Goal: Information Seeking & Learning: Find specific fact

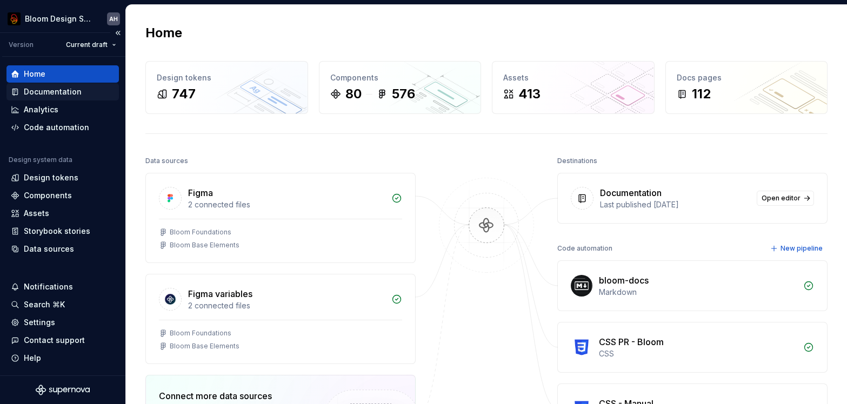
click at [64, 94] on div "Documentation" at bounding box center [53, 92] width 58 height 11
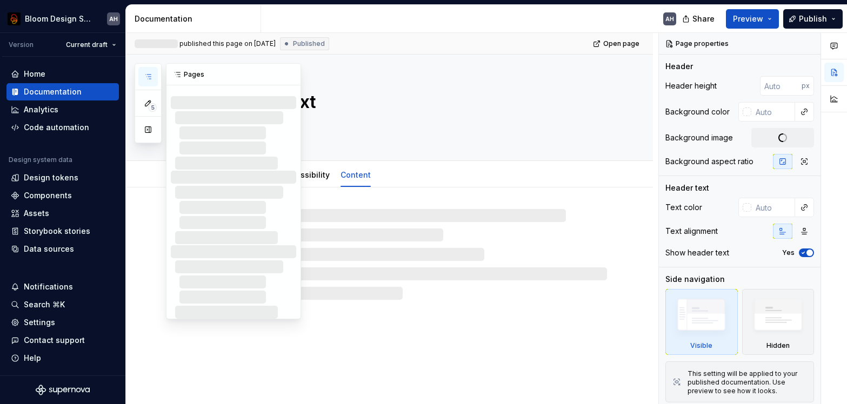
click at [147, 78] on icon "button" at bounding box center [148, 76] width 9 height 9
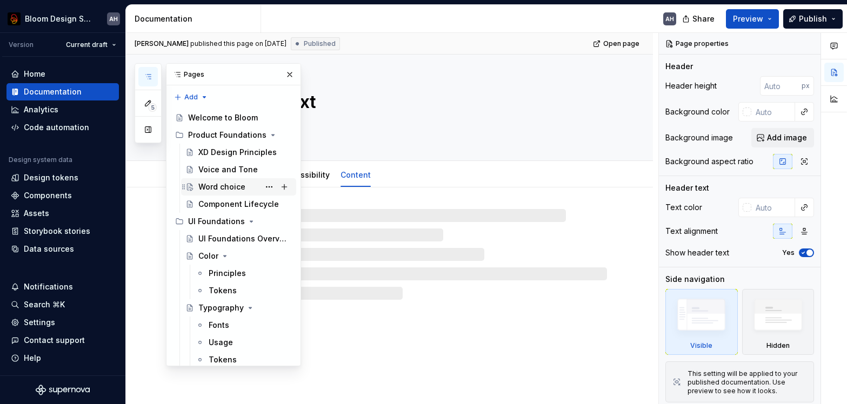
click at [225, 192] on div "Word choice" at bounding box center [221, 187] width 47 height 11
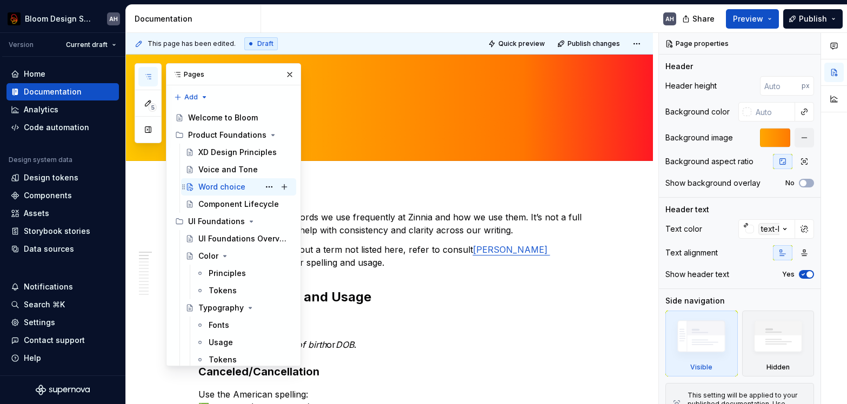
click at [233, 187] on div "Word choice" at bounding box center [221, 187] width 47 height 11
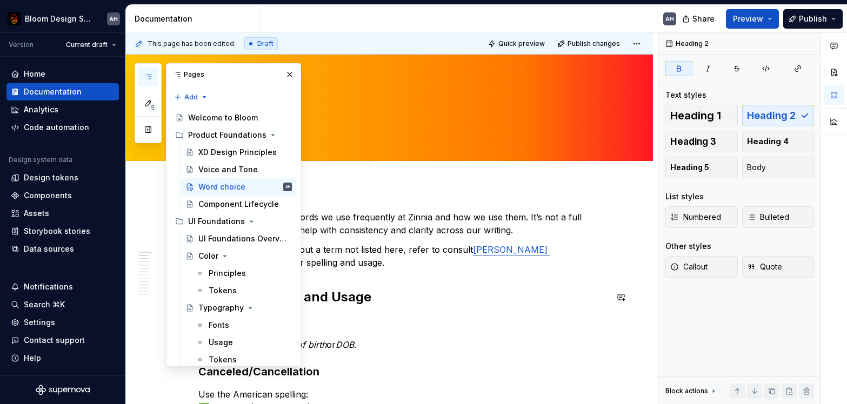
click at [399, 295] on h2 "Preferred Terms and Usage" at bounding box center [402, 297] width 409 height 17
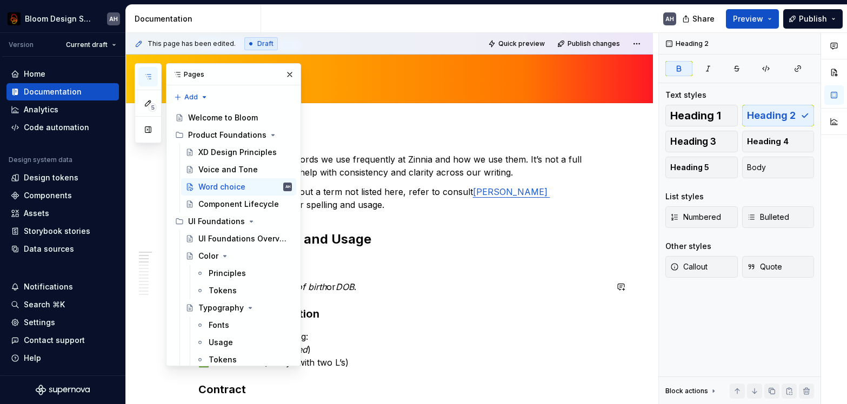
scroll to position [59, 0]
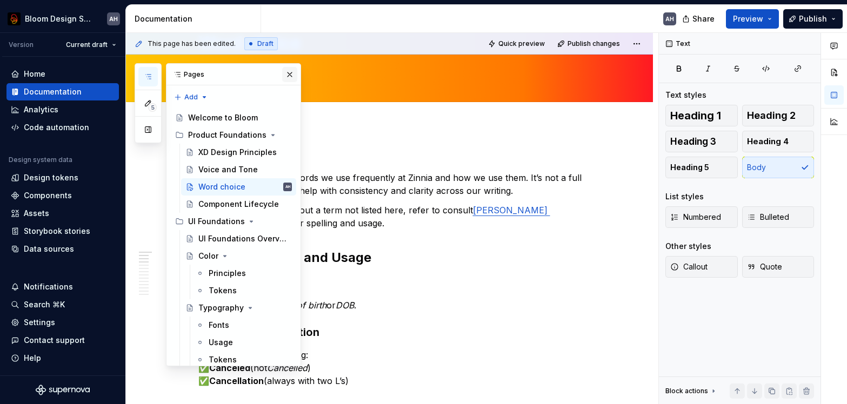
click at [290, 71] on button "button" at bounding box center [289, 74] width 15 height 15
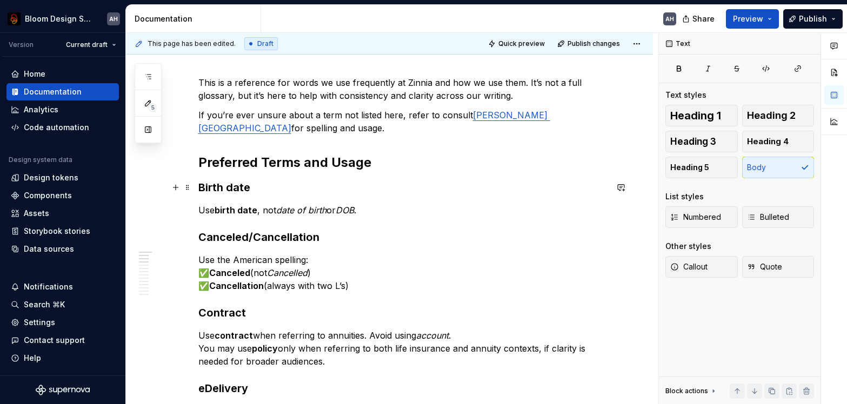
scroll to position [91, 0]
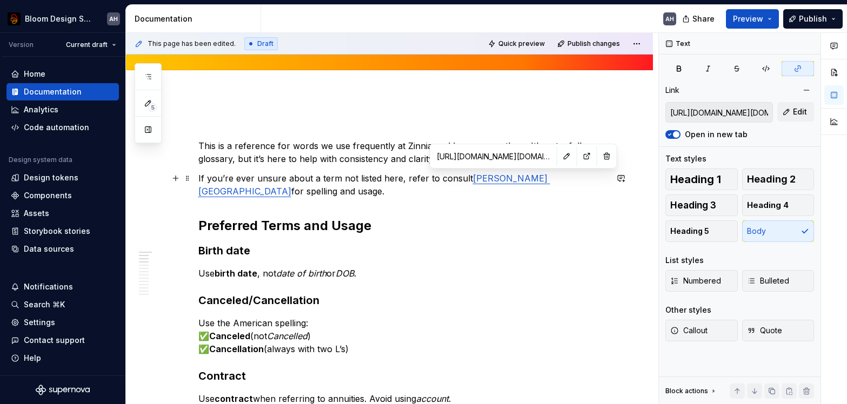
click at [508, 180] on link "[PERSON_NAME] [GEOGRAPHIC_DATA]" at bounding box center [374, 185] width 352 height 24
click at [580, 158] on button "button" at bounding box center [587, 156] width 15 height 15
type textarea "*"
